Goal: Task Accomplishment & Management: Manage account settings

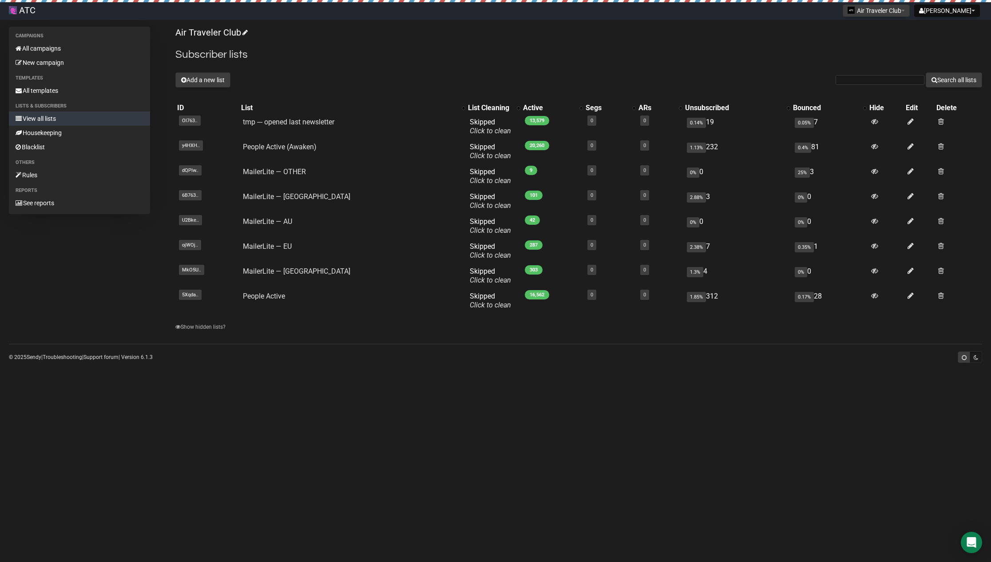
click at [49, 46] on link "All campaigns" at bounding box center [79, 48] width 141 height 14
click at [275, 144] on link "People Active (Awaken)" at bounding box center [280, 147] width 74 height 8
click at [60, 131] on link "Housekeeping" at bounding box center [79, 133] width 141 height 14
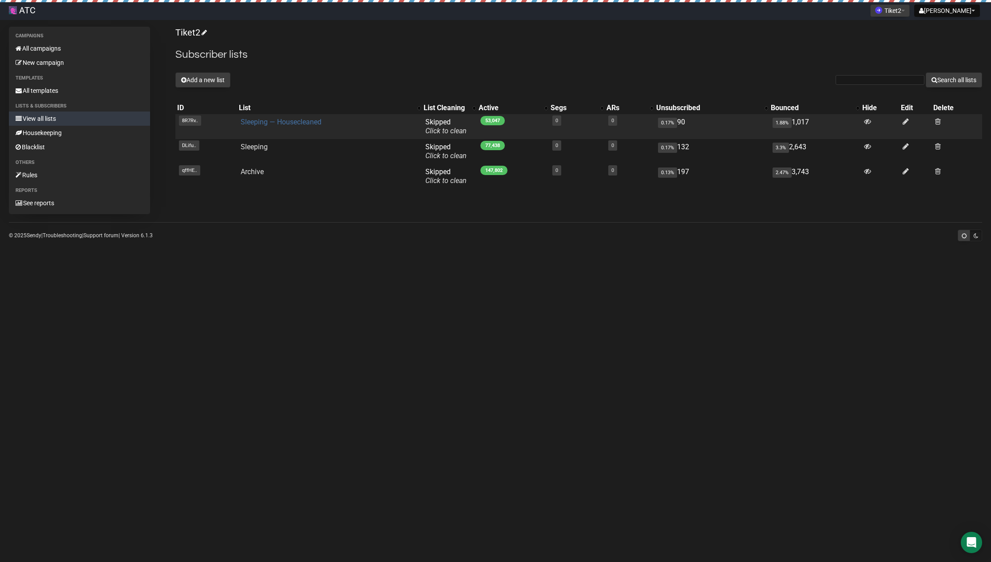
click at [306, 122] on link "Sleeping — Housecleaned" at bounding box center [281, 122] width 81 height 8
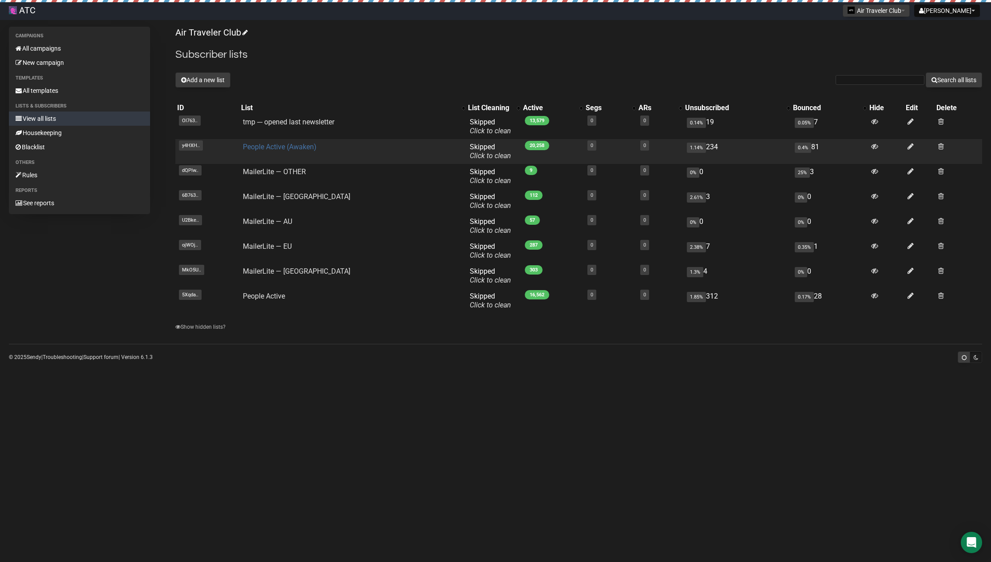
click at [289, 147] on link "People Active (Awaken)" at bounding box center [280, 147] width 74 height 8
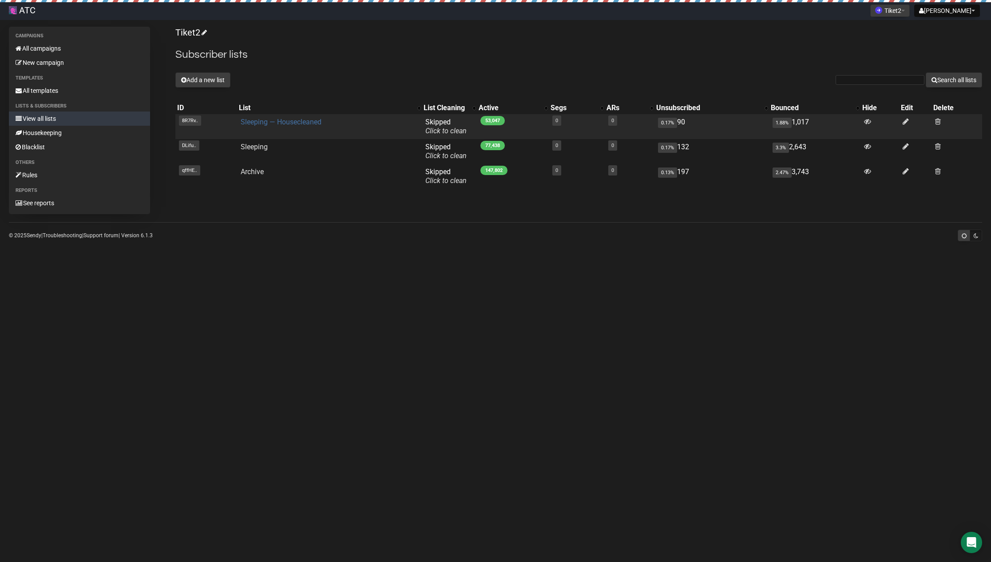
click at [299, 121] on link "Sleeping — Housecleaned" at bounding box center [281, 122] width 81 height 8
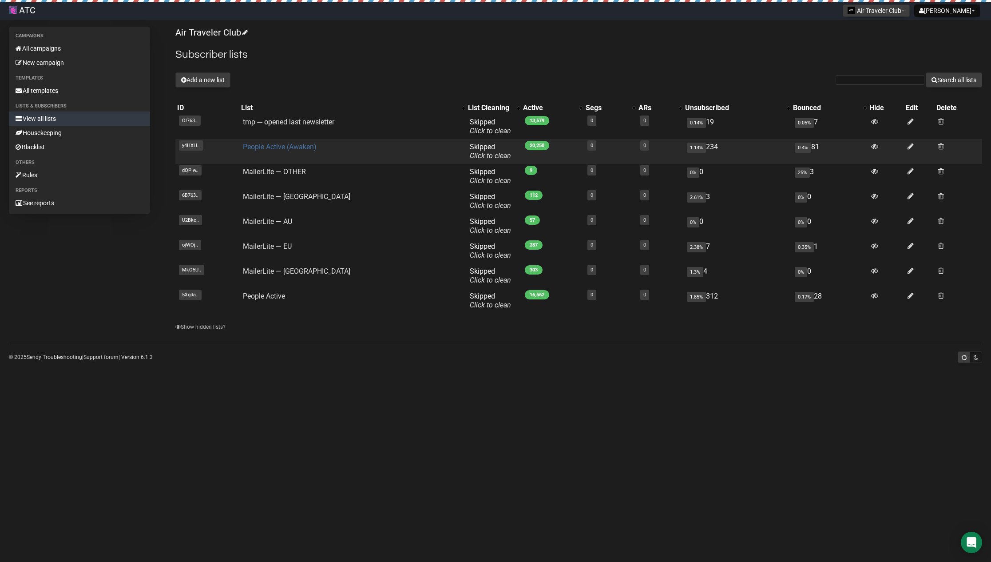
click at [304, 146] on link "People Active (Awaken)" at bounding box center [280, 147] width 74 height 8
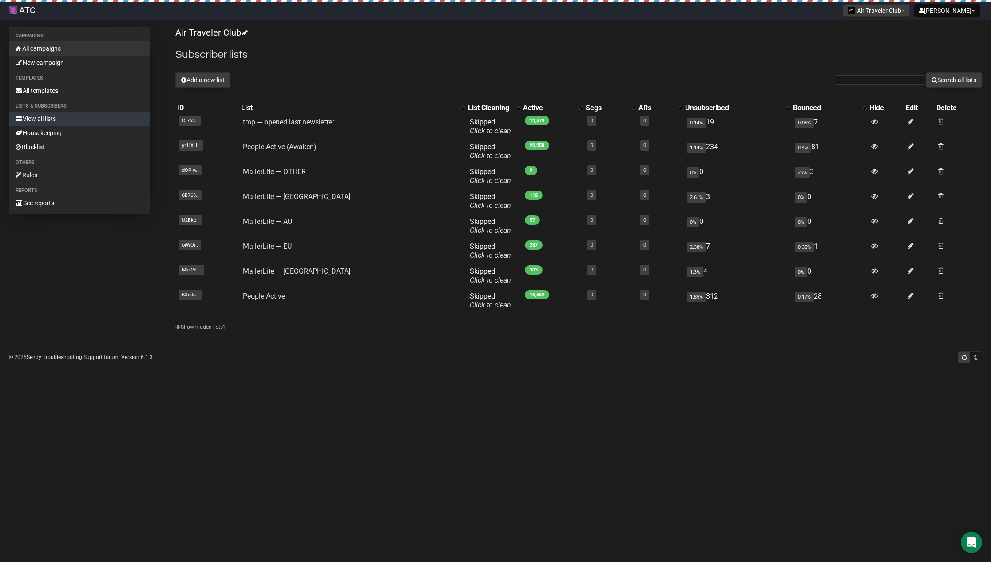
click at [48, 48] on link "All campaigns" at bounding box center [79, 48] width 141 height 14
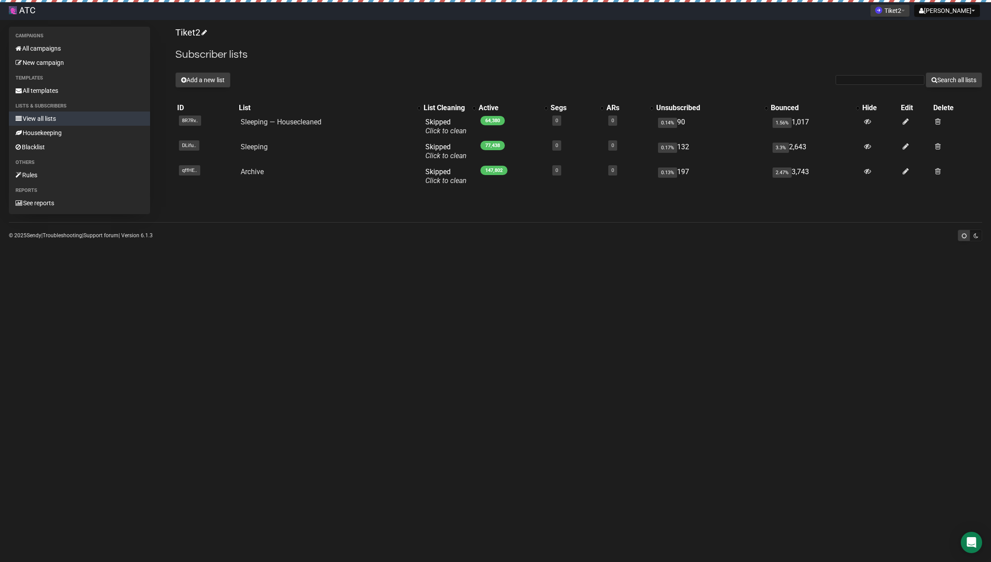
click at [382, 84] on div "Add a new list Search all lists" at bounding box center [578, 79] width 807 height 15
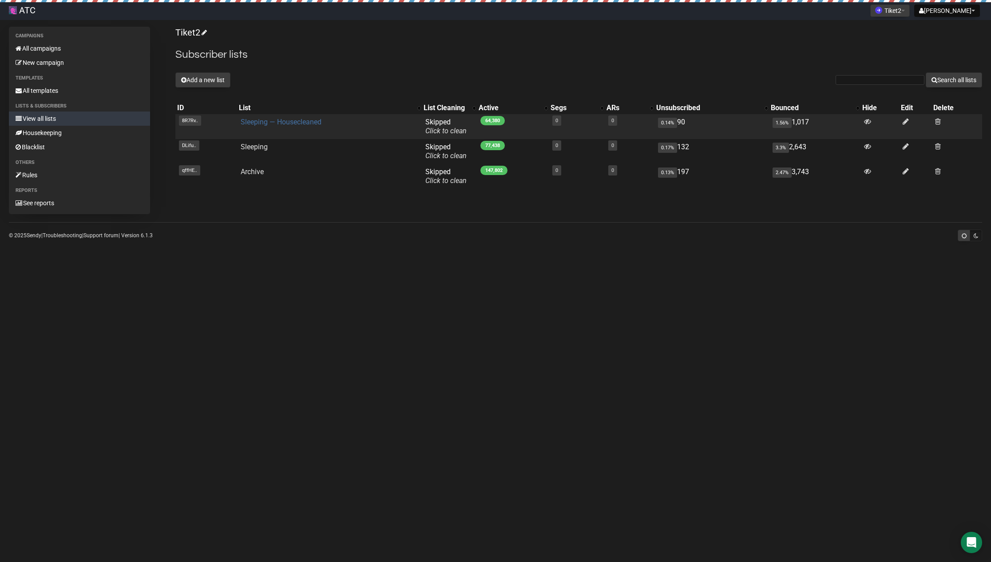
click at [304, 119] on link "Sleeping — Housecleaned" at bounding box center [281, 122] width 81 height 8
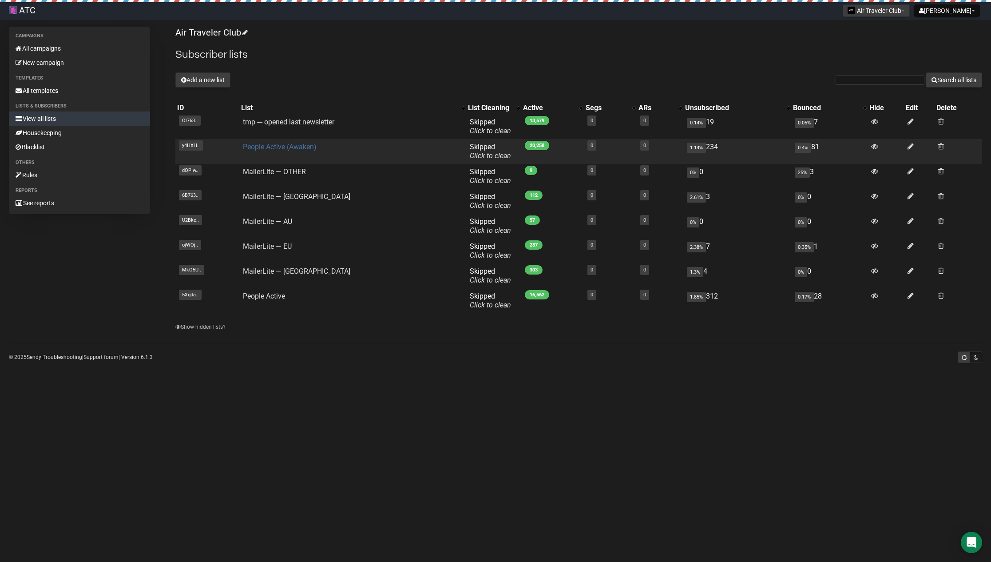
click at [299, 145] on link "People Active (Awaken)" at bounding box center [280, 147] width 74 height 8
